Goal: Check status

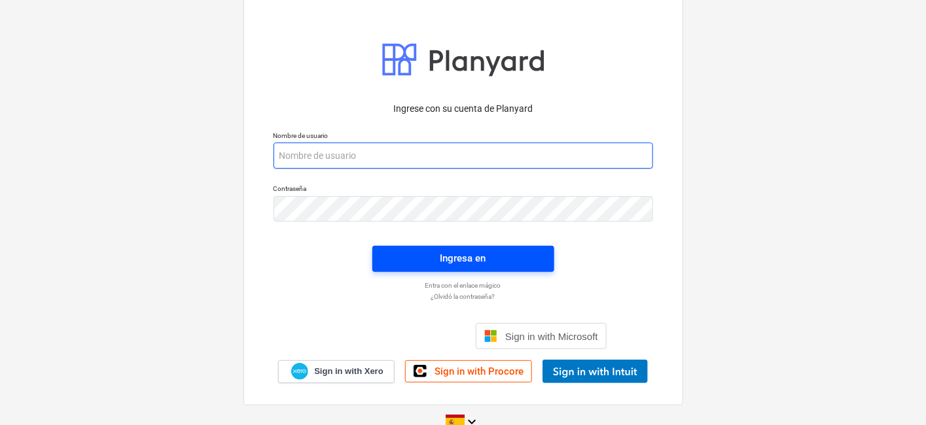
type input "[PERSON_NAME][EMAIL_ADDRESS][DOMAIN_NAME]"
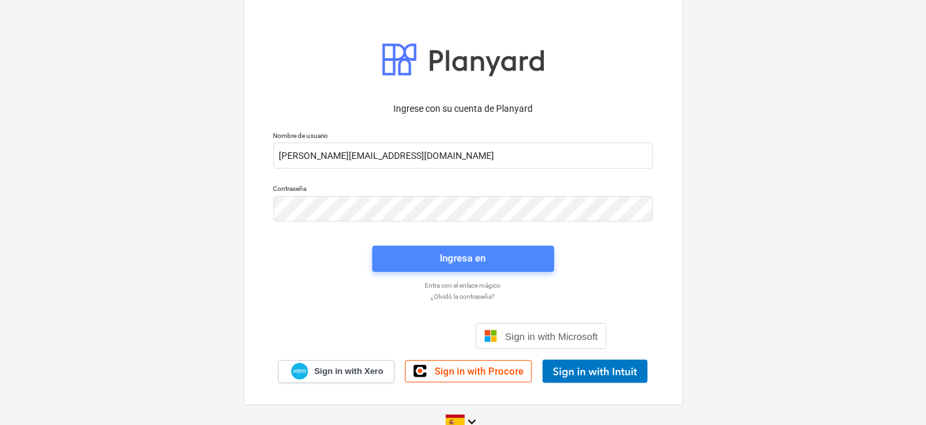
click at [471, 262] on div "Ingresa en" at bounding box center [464, 258] width 46 height 17
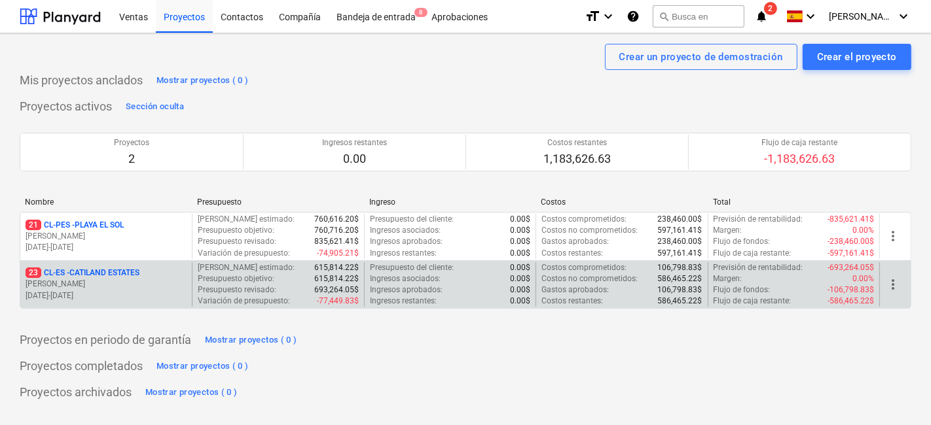
click at [130, 272] on p "23 CL-ES - CATILAND ESTATES" at bounding box center [83, 273] width 114 height 11
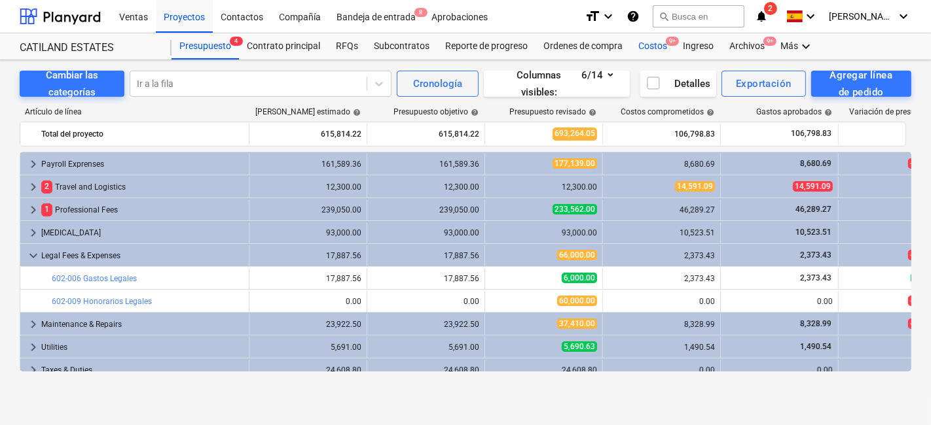
click at [644, 51] on div "Costos 9+" at bounding box center [652, 46] width 45 height 26
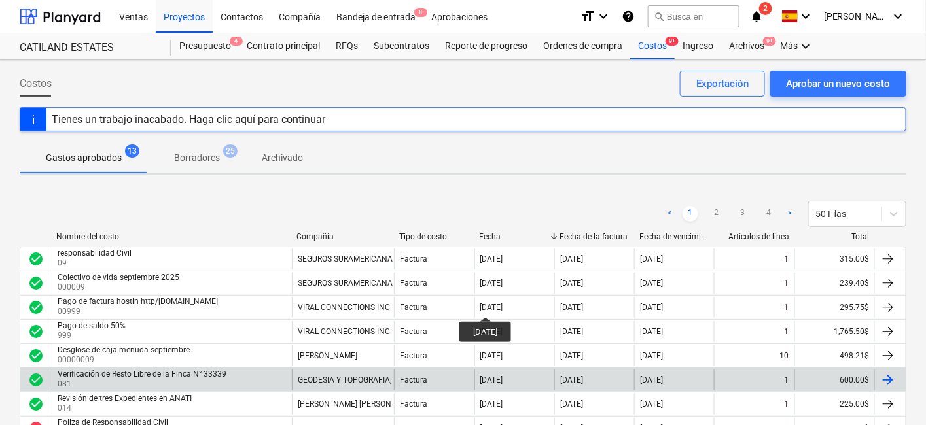
scroll to position [145, 0]
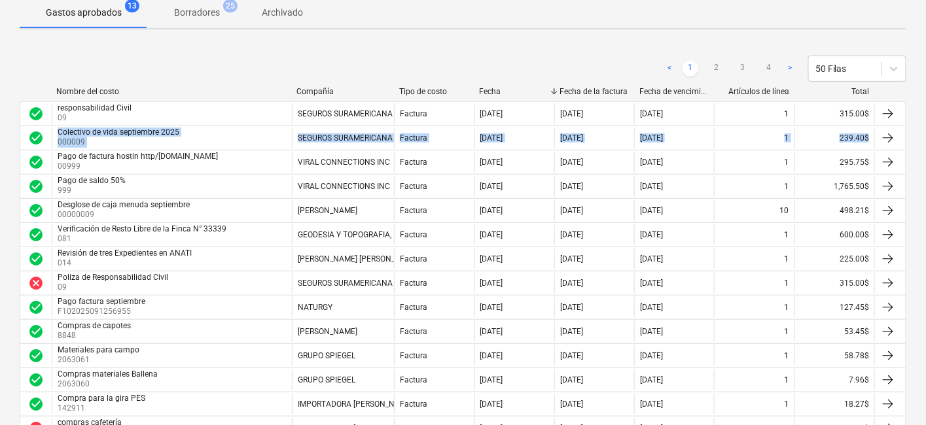
drag, startPoint x: 924, startPoint y: 110, endPoint x: 930, endPoint y: 130, distance: 20.7
click at [926, 130] on html "Ventas Proyectos Contactos Compañía Bandeja de entrada 8 Aprobaciones format_si…" at bounding box center [463, 67] width 926 height 425
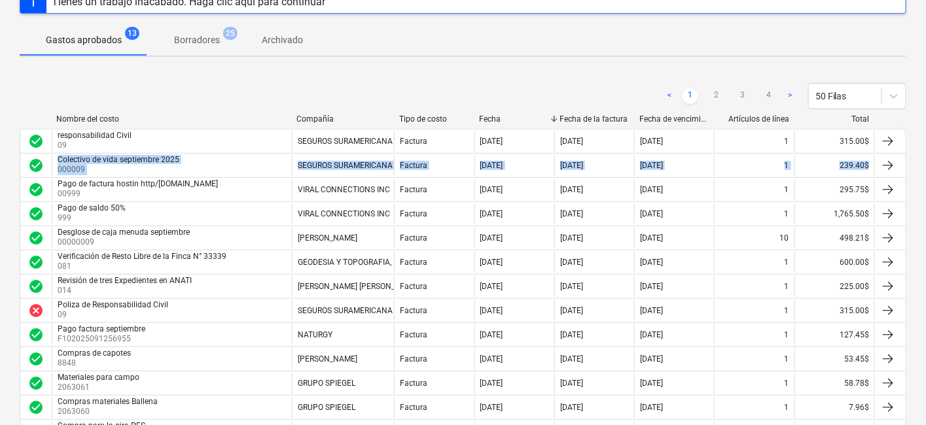
scroll to position [90, 0]
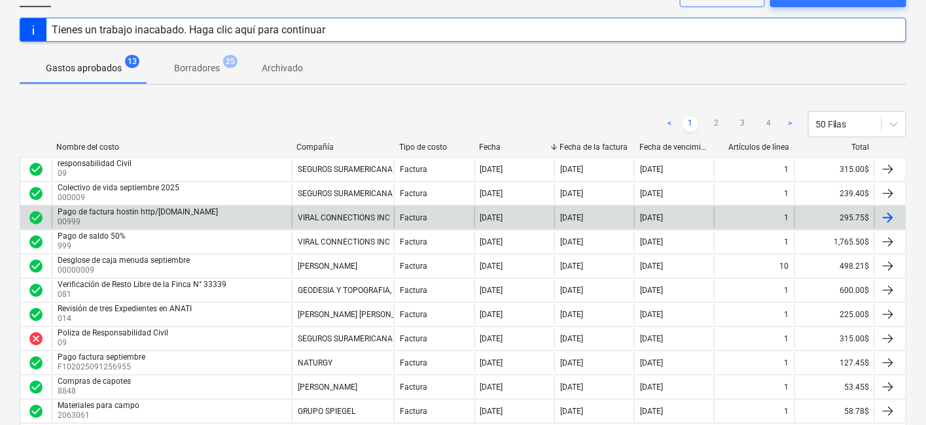
scroll to position [0, 0]
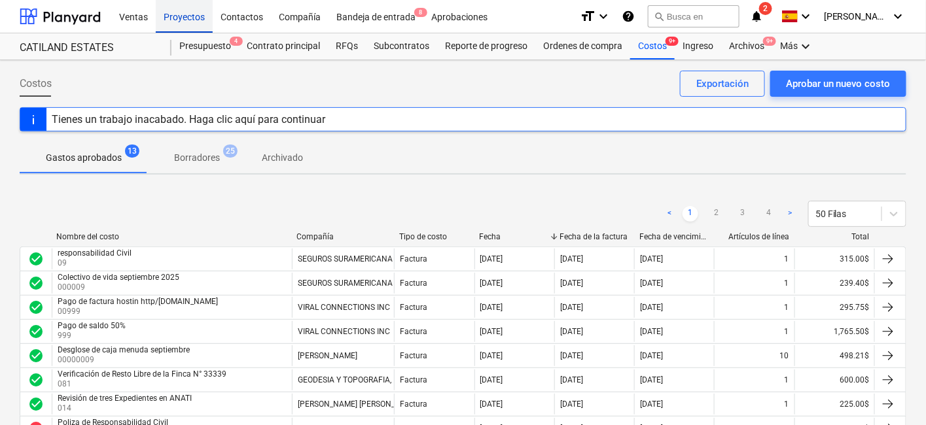
click at [185, 8] on div "Proyectos" at bounding box center [184, 15] width 57 height 33
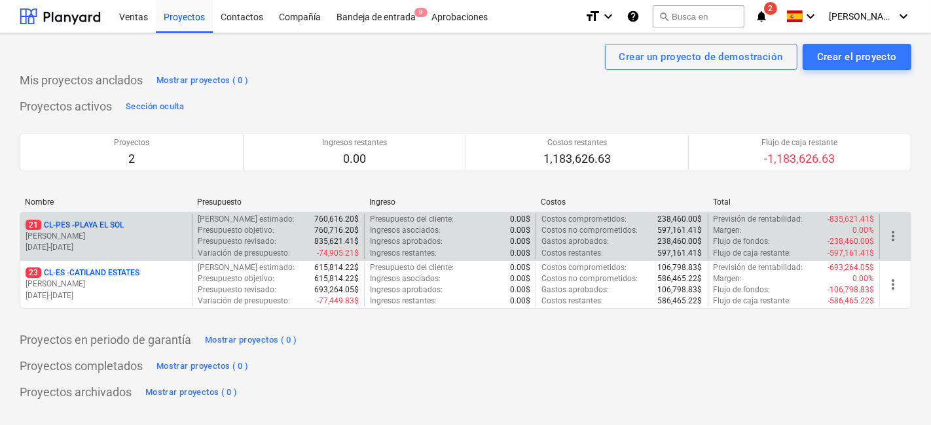
click at [154, 244] on p "[DATE] - [DATE]" at bounding box center [106, 247] width 161 height 11
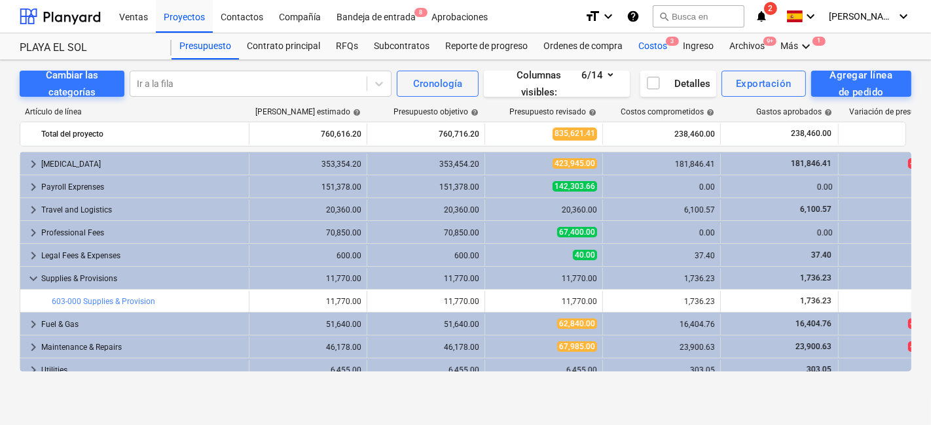
click at [660, 51] on div "Costos 3" at bounding box center [652, 46] width 45 height 26
